Goal: Find contact information: Find contact information

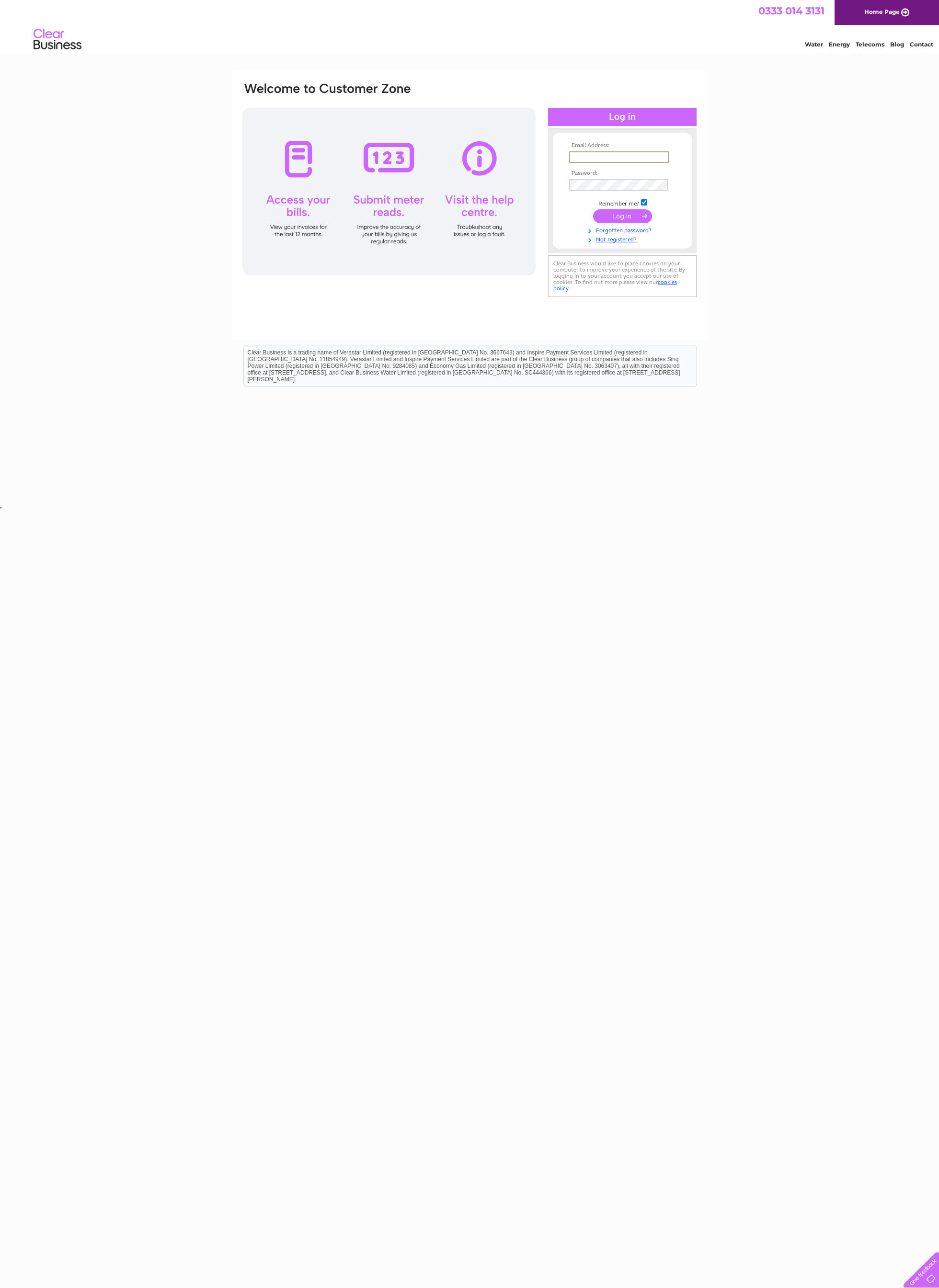
type input "mjdelacy@me.com"
click at [622, 216] on input "submit" at bounding box center [623, 216] width 59 height 14
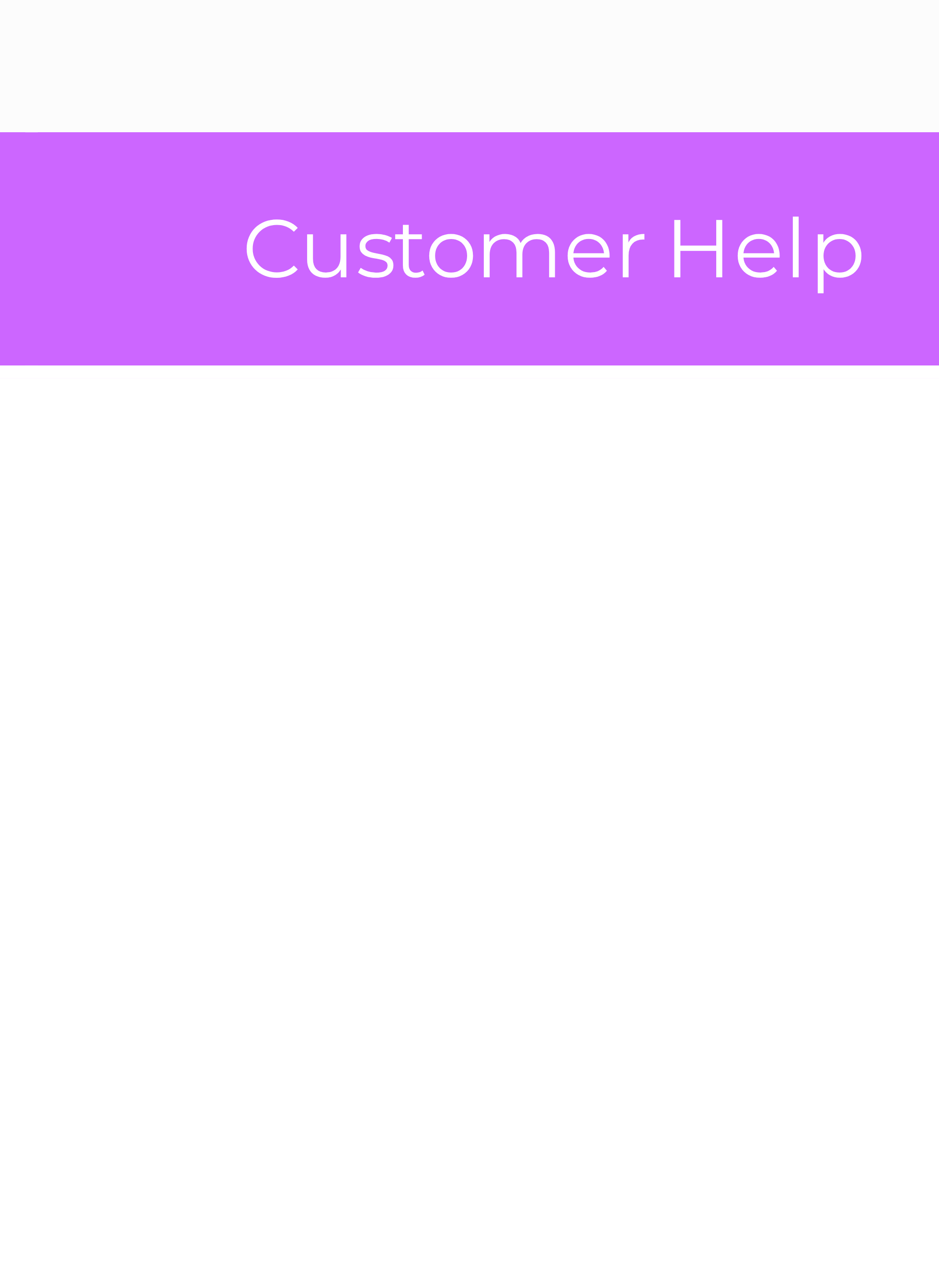
click at [467, 72] on link "Customer Help" at bounding box center [506, 81] width 79 height 18
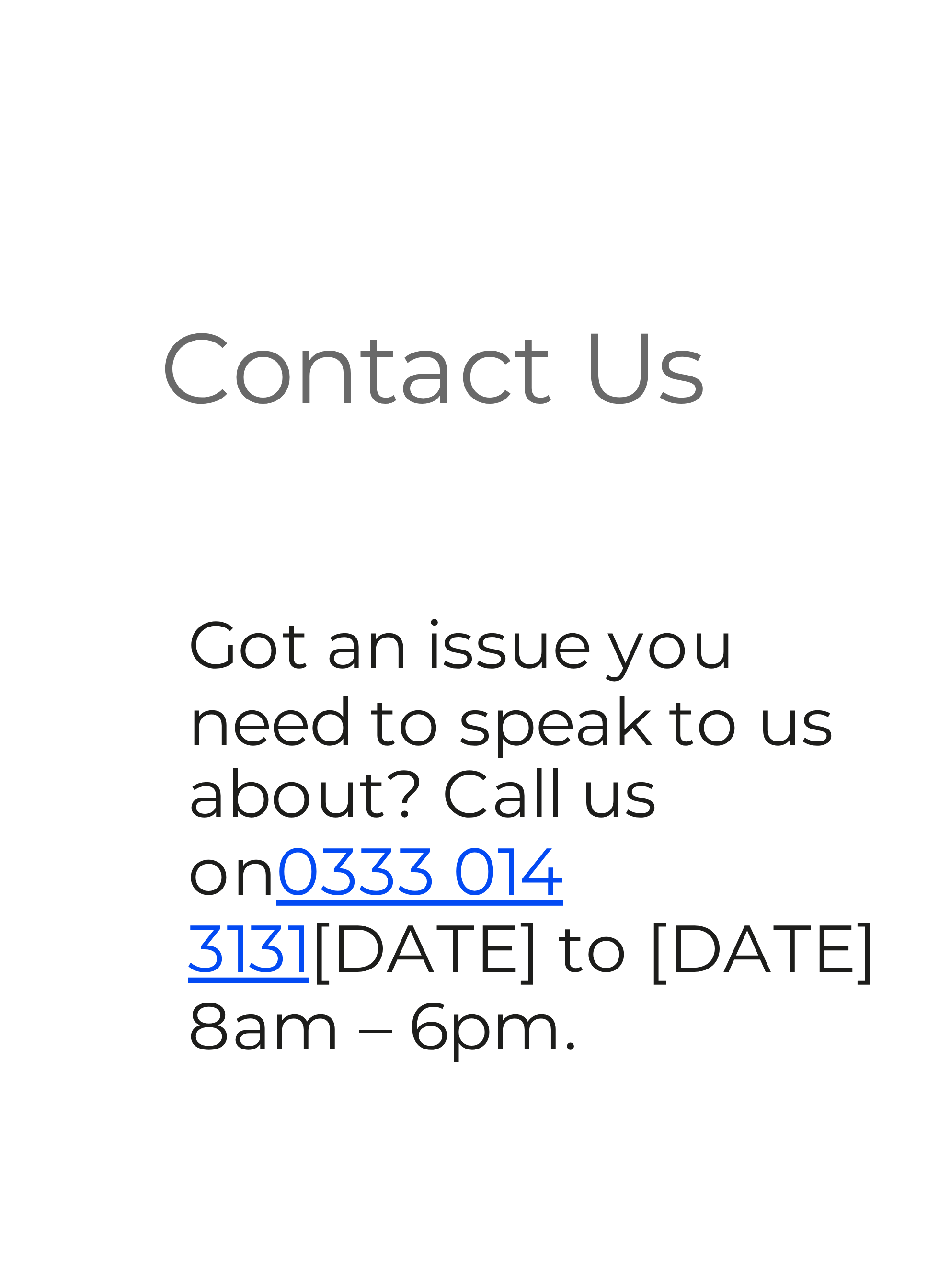
click at [502, 185] on link "0333 014 3131" at bounding box center [518, 192] width 32 height 14
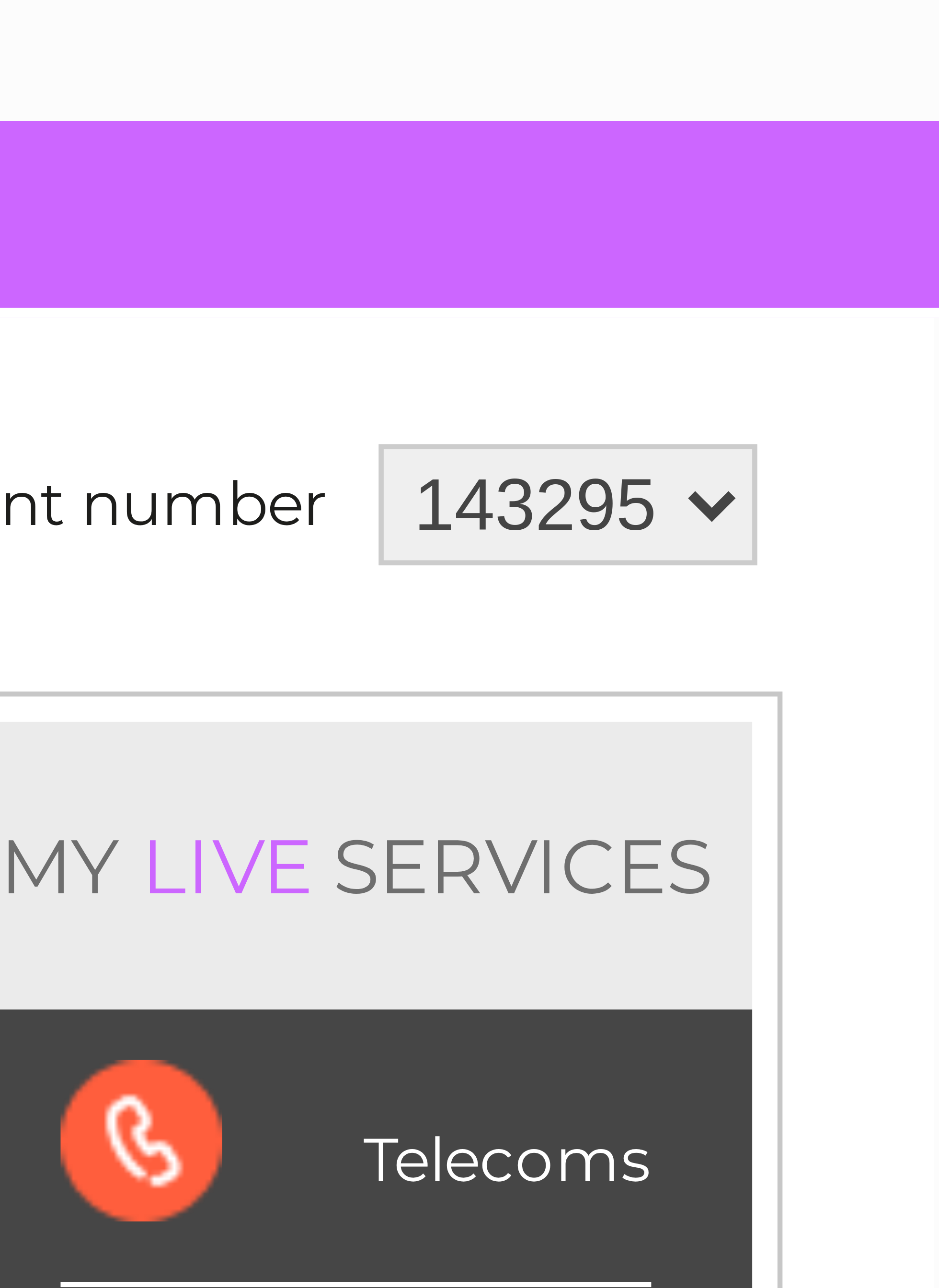
click at [64, 72] on div "My Clear Business Login Details My Details My Preferences Link Account My Accou…" at bounding box center [470, 81] width 939 height 19
click at [614, 129] on div "MY LIVE SERVICES" at bounding box center [652, 143] width 76 height 27
click at [653, 102] on select "143295" at bounding box center [671, 108] width 36 height 12
